Goal: Navigation & Orientation: Find specific page/section

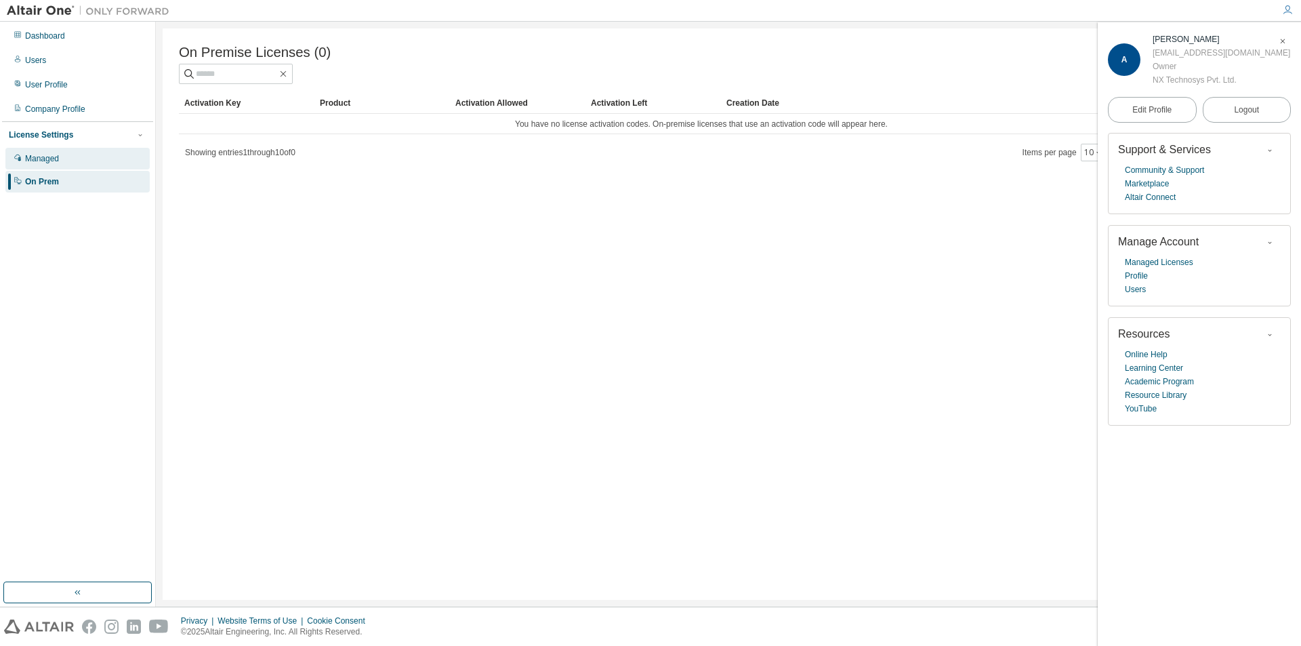
click at [45, 153] on div "Managed" at bounding box center [77, 159] width 144 height 22
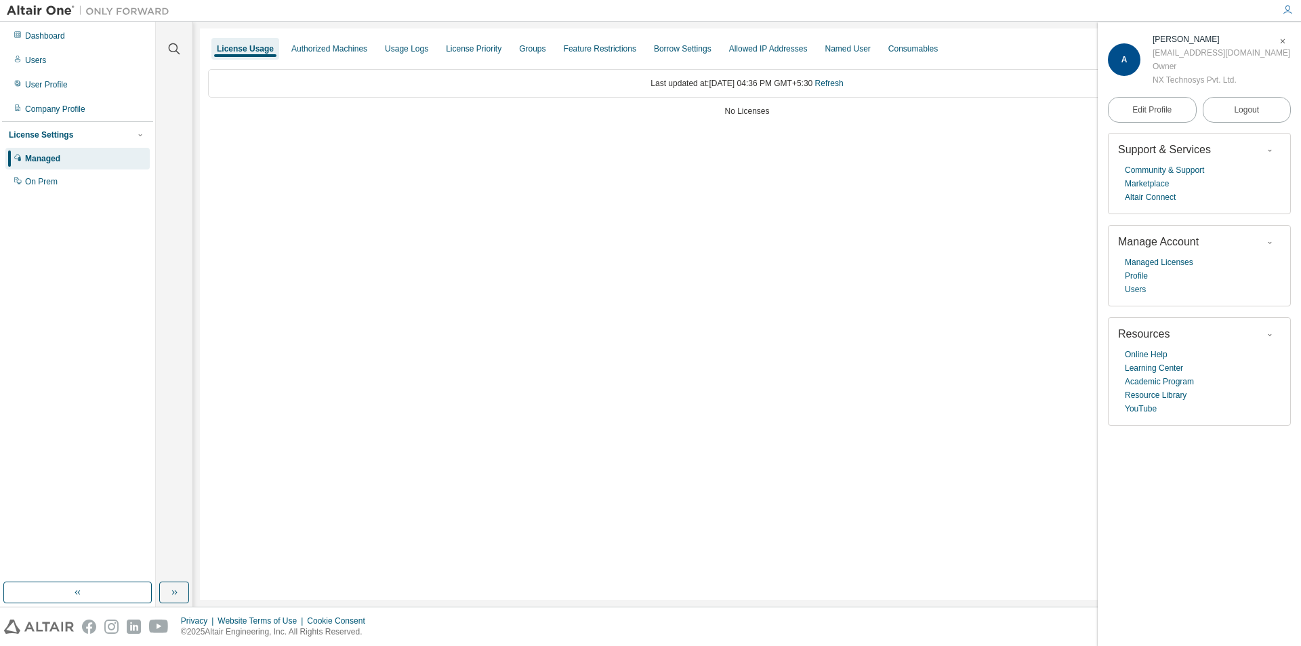
click at [52, 135] on div "License Settings" at bounding box center [41, 134] width 64 height 11
click at [69, 115] on div "Company Profile" at bounding box center [77, 109] width 144 height 22
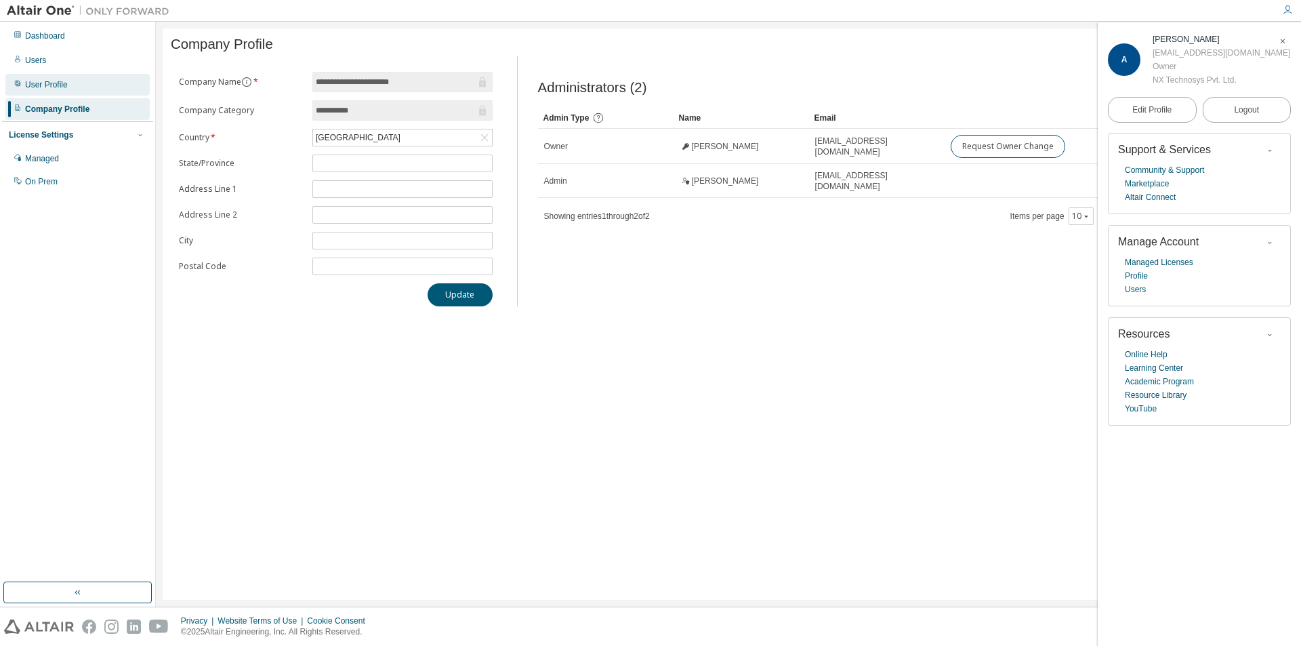
click at [64, 83] on div "User Profile" at bounding box center [46, 84] width 43 height 11
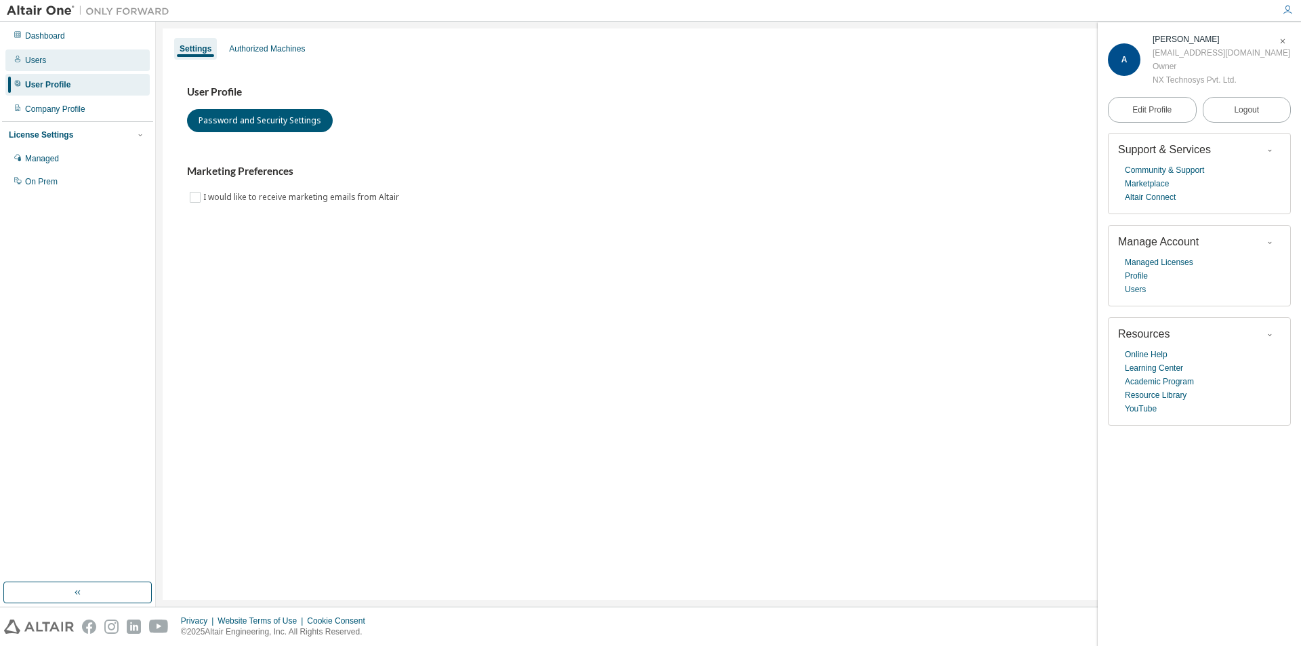
click at [43, 63] on div "Users" at bounding box center [35, 60] width 21 height 11
